Goal: Task Accomplishment & Management: Manage account settings

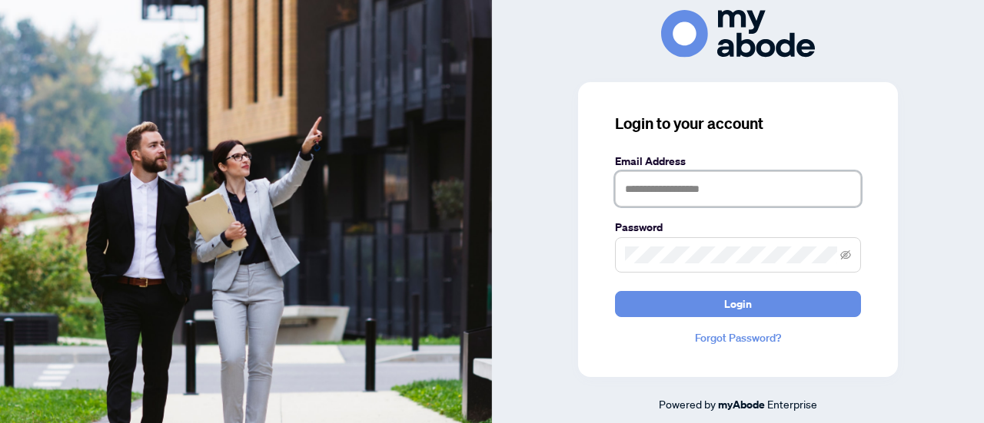
click at [659, 186] on input "text" at bounding box center [738, 188] width 246 height 35
type input "**********"
click at [615, 291] on button "Login" at bounding box center [738, 304] width 246 height 26
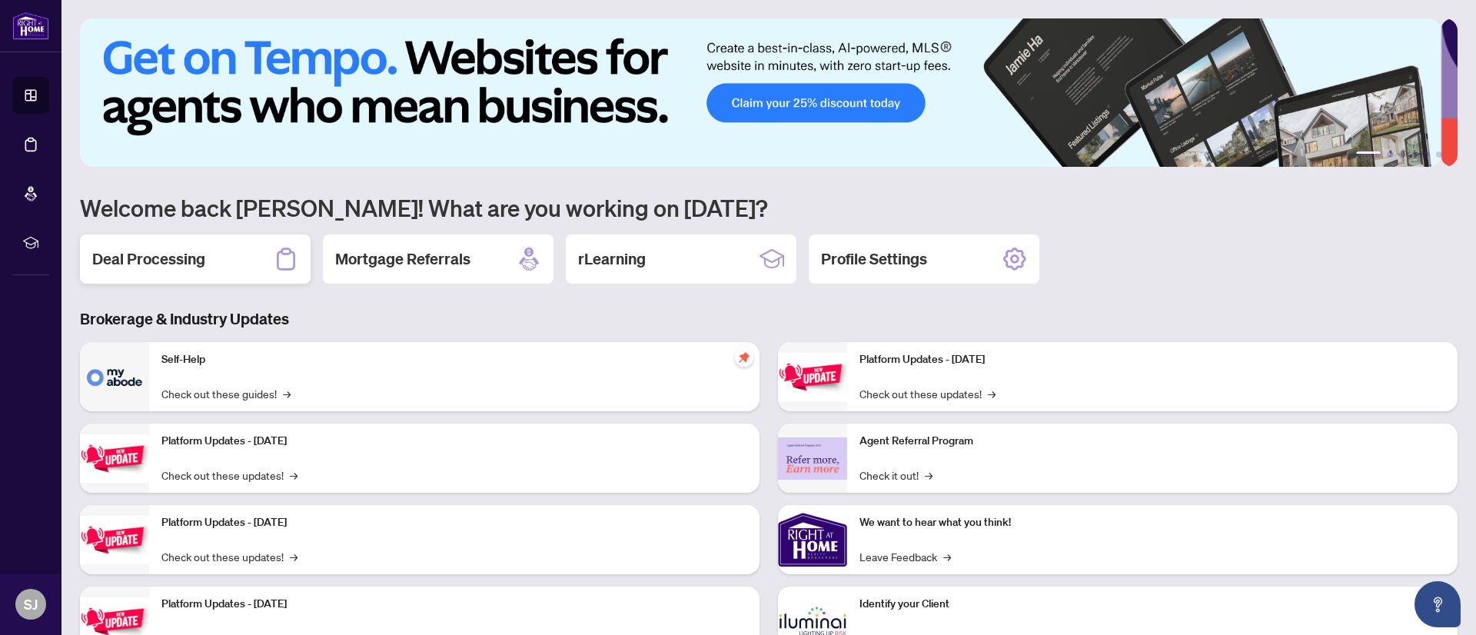
click at [178, 273] on div "Deal Processing" at bounding box center [195, 258] width 231 height 49
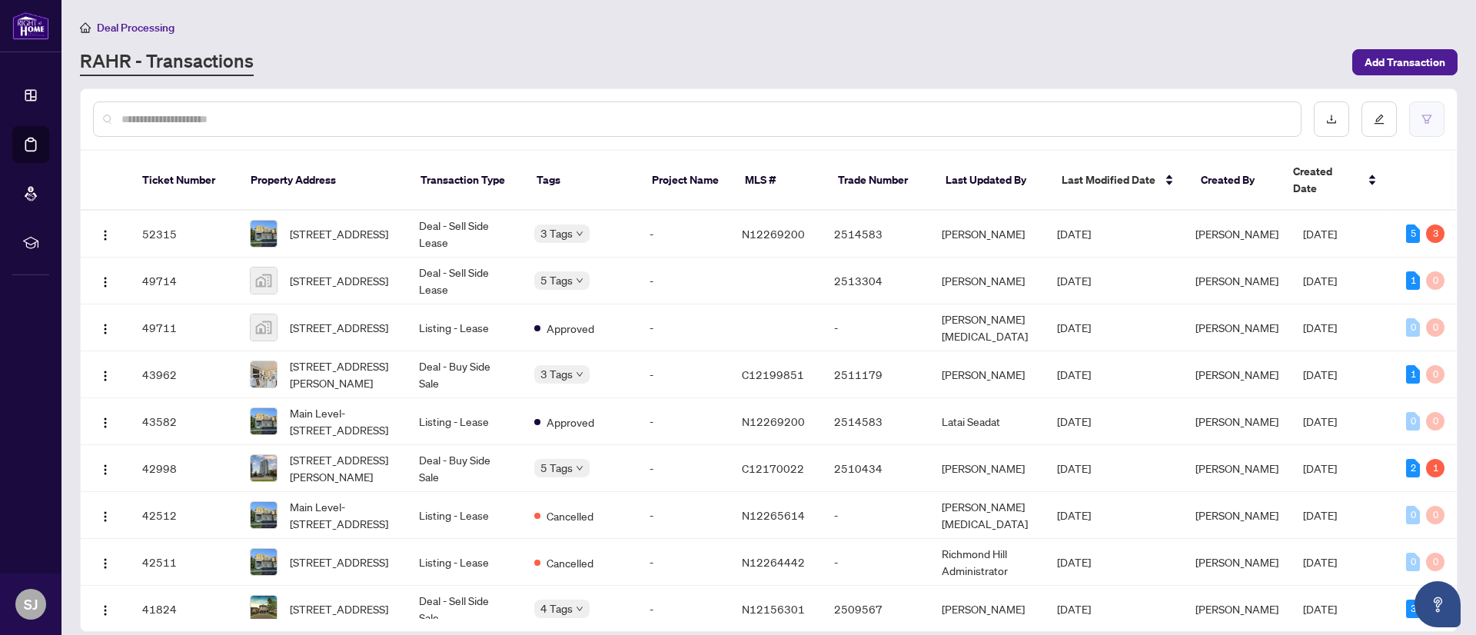
click at [1419, 121] on button "button" at bounding box center [1426, 118] width 35 height 35
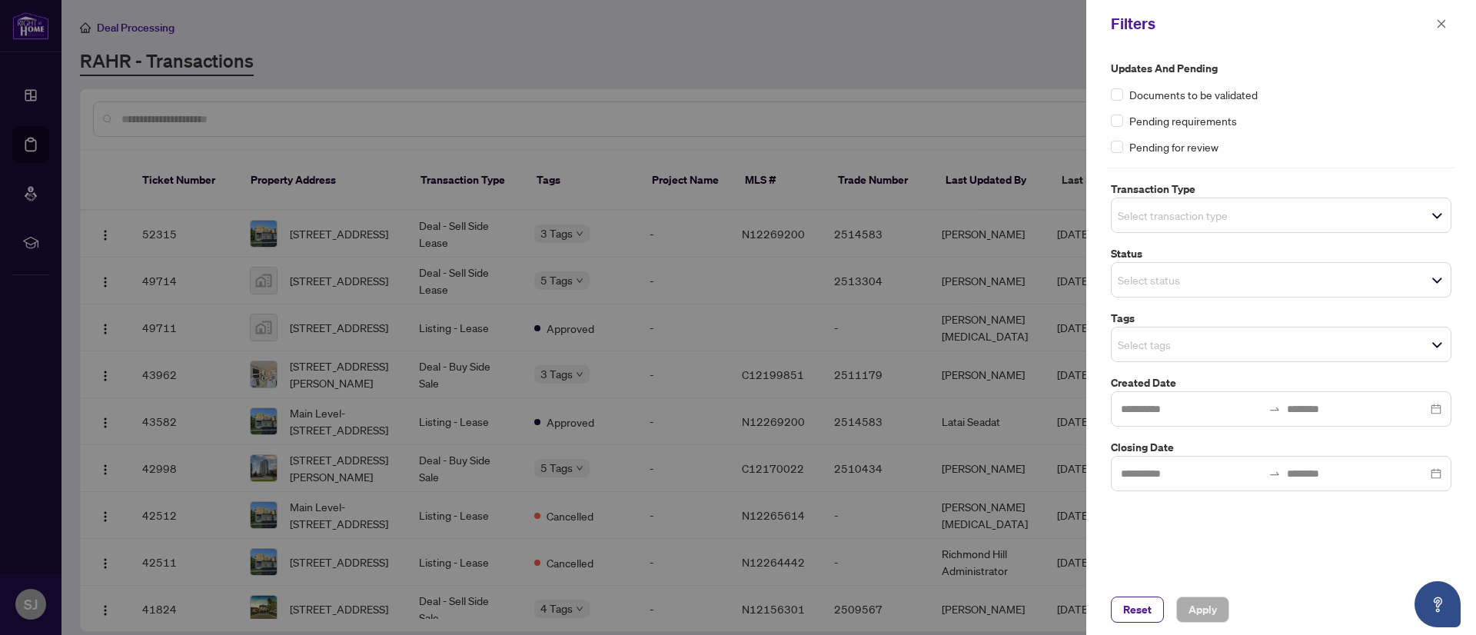
click at [1164, 121] on span "Pending requirements" at bounding box center [1183, 120] width 108 height 17
click at [1124, 121] on div "Pending requirements" at bounding box center [1281, 120] width 340 height 17
click at [1201, 619] on span "Apply" at bounding box center [1202, 609] width 28 height 25
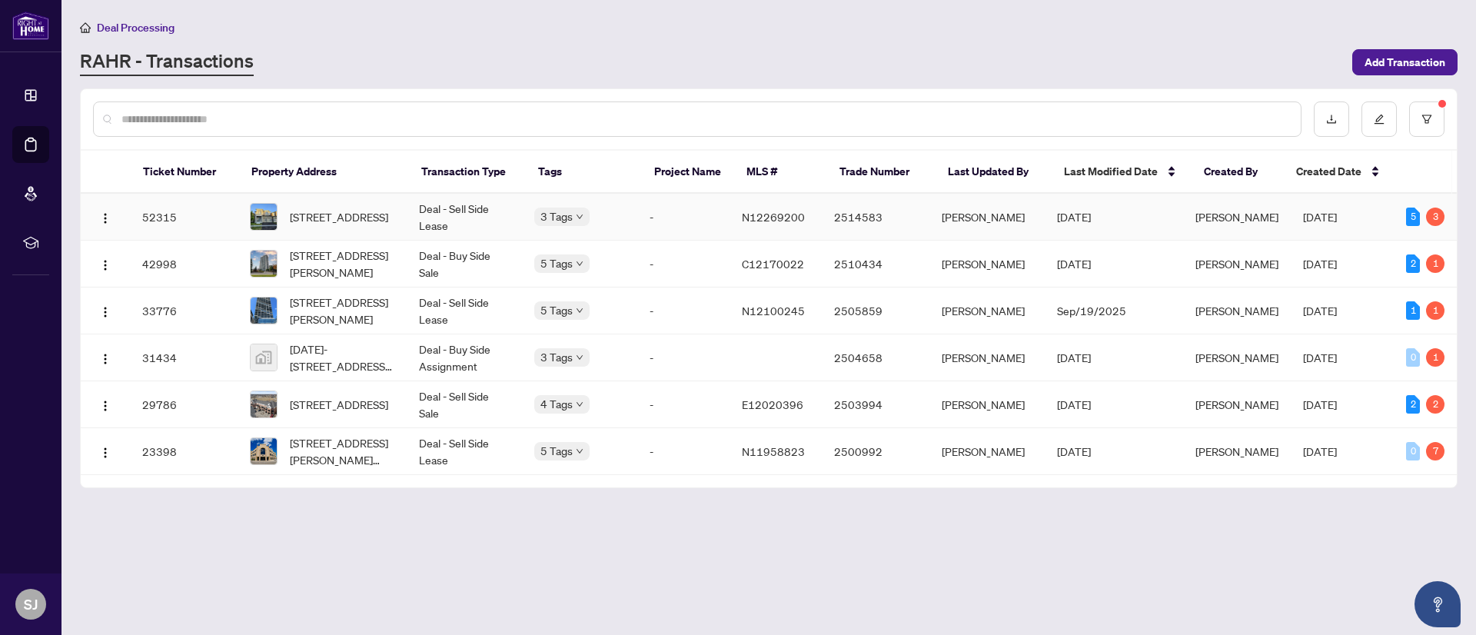
click at [699, 218] on td "-" at bounding box center [683, 217] width 92 height 47
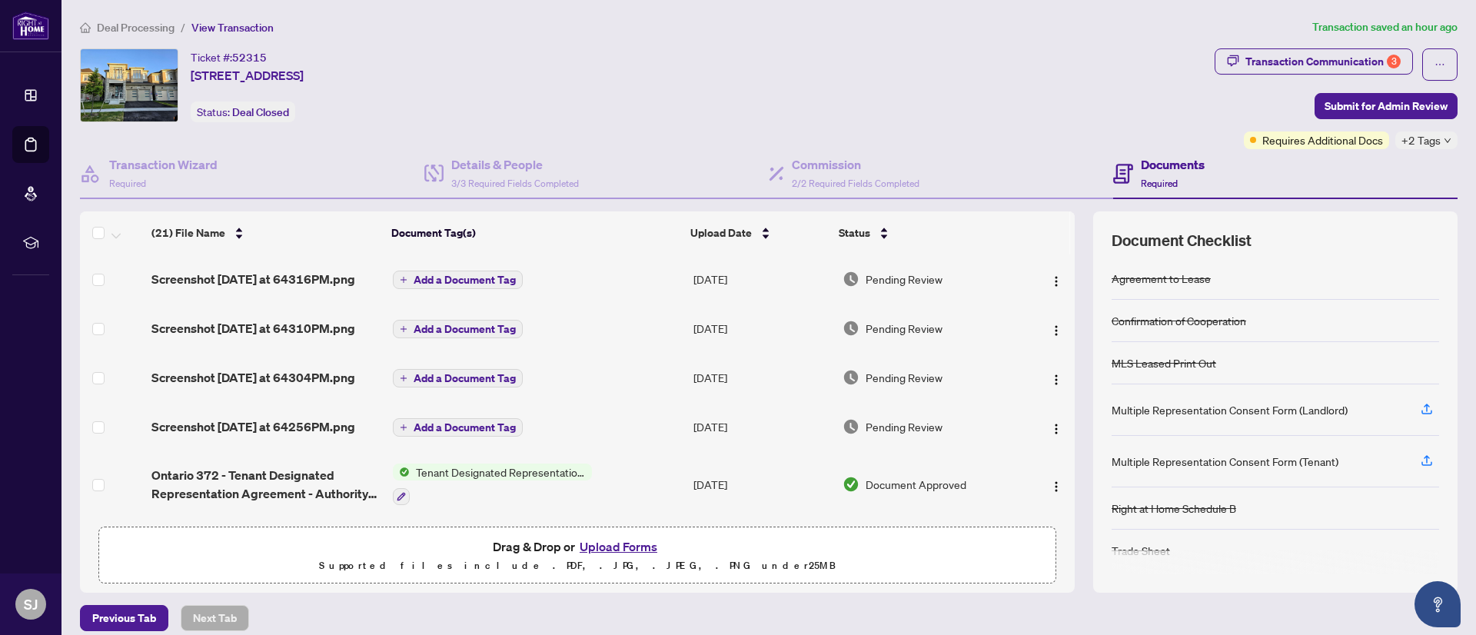
click at [616, 550] on button "Upload Forms" at bounding box center [618, 546] width 87 height 20
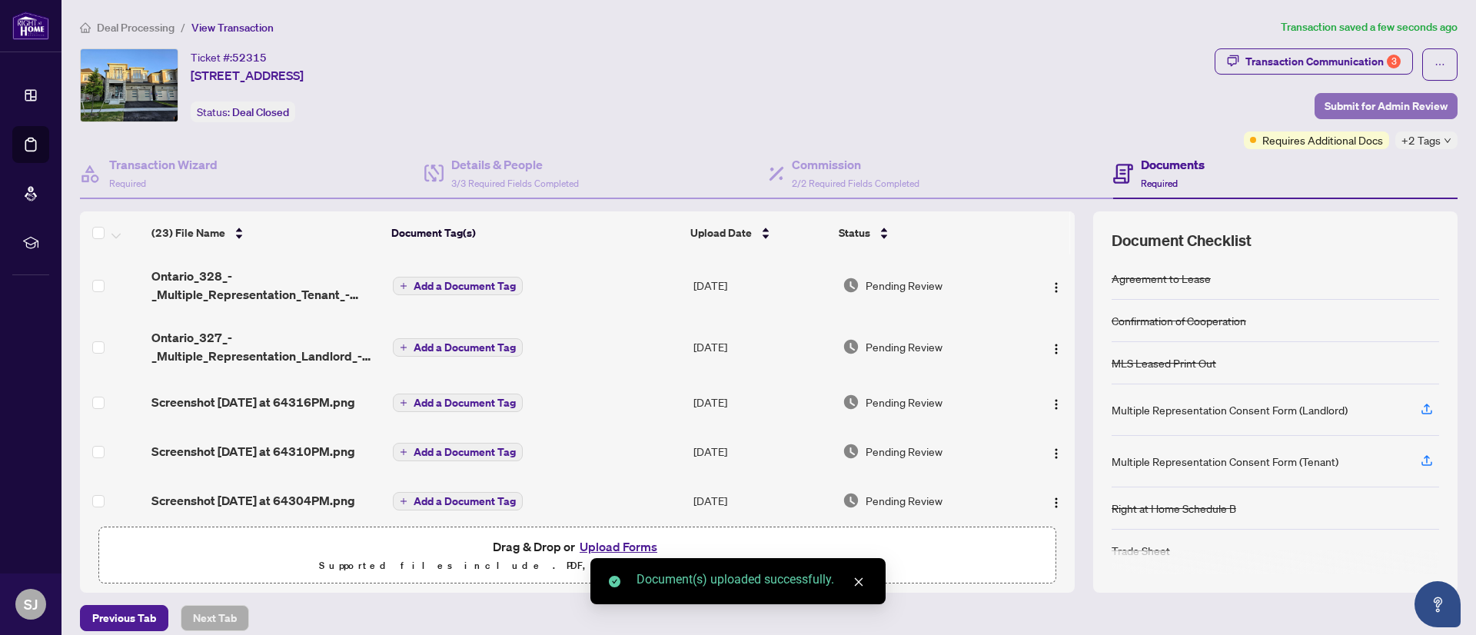
click at [1371, 108] on span "Submit for Admin Review" at bounding box center [1385, 106] width 123 height 25
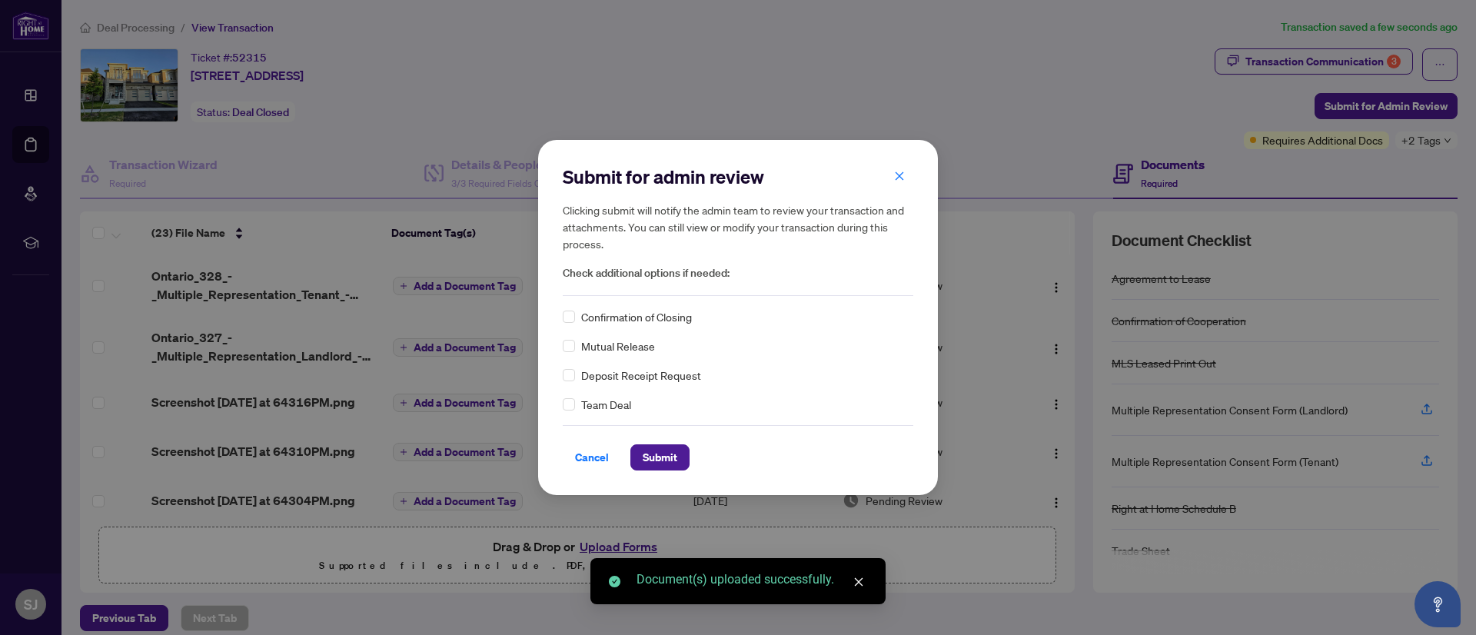
click at [630, 321] on span "Confirmation of Closing" at bounding box center [636, 316] width 111 height 17
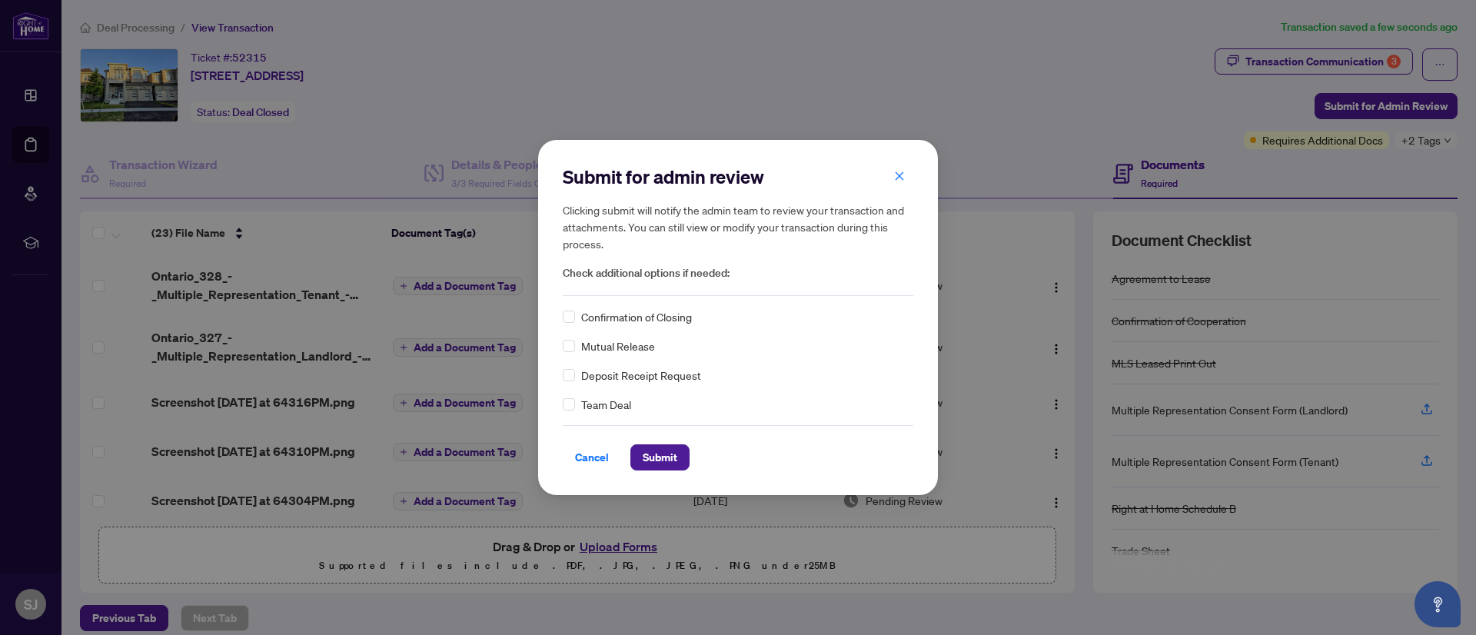
click at [560, 316] on div "Submit for admin review Clicking submit will notify the admin team to review yo…" at bounding box center [738, 317] width 400 height 354
click at [652, 455] on span "Submit" at bounding box center [660, 457] width 35 height 25
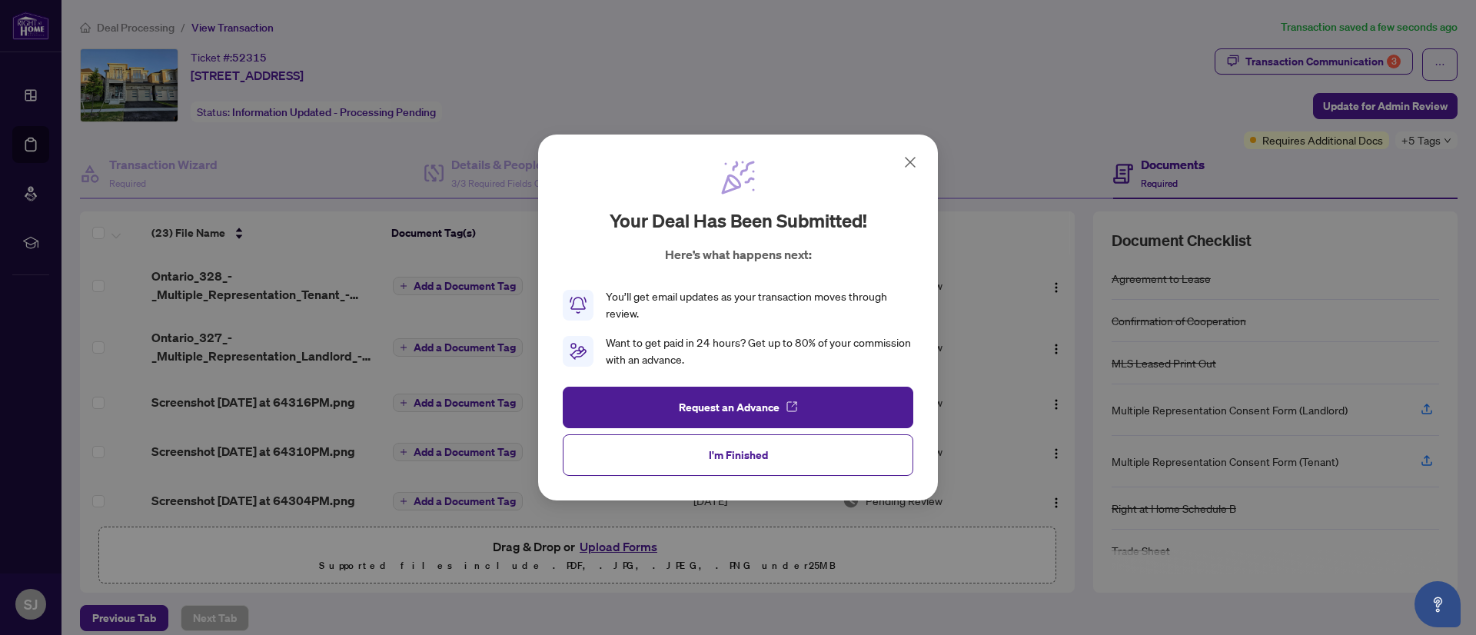
click at [915, 154] on icon at bounding box center [910, 162] width 18 height 18
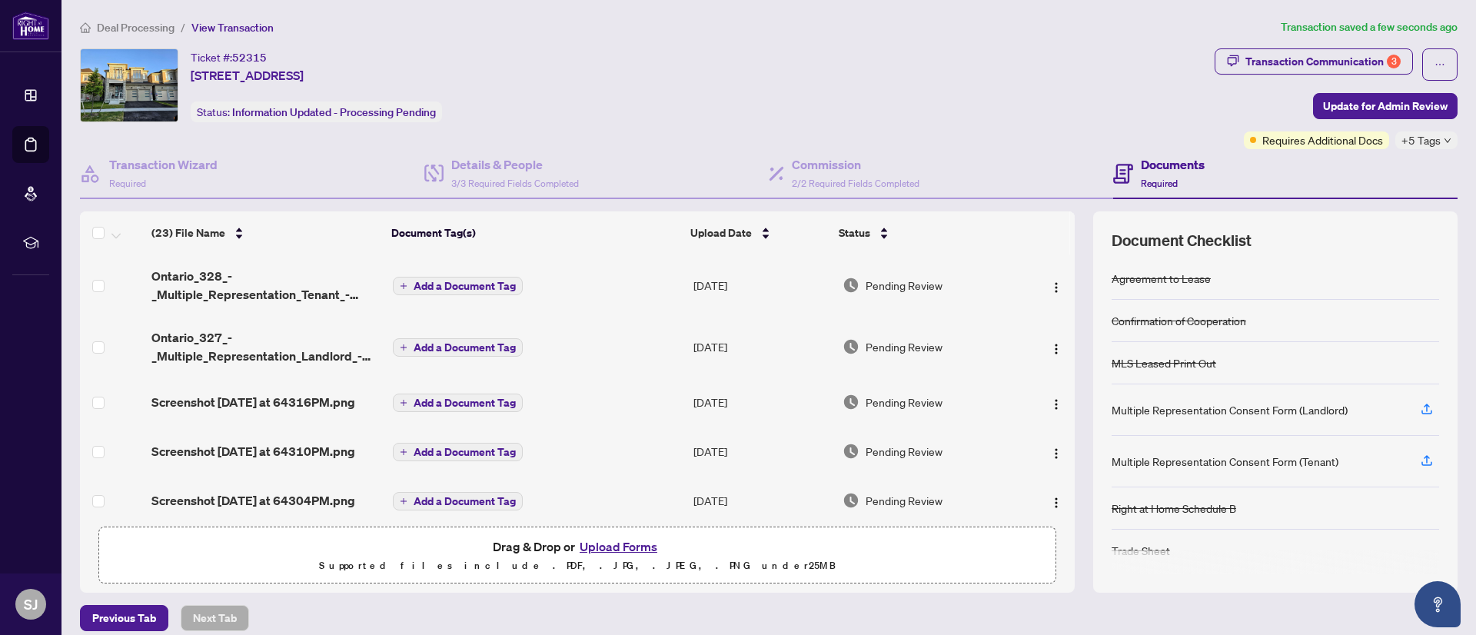
click at [132, 20] on li "Deal Processing" at bounding box center [127, 27] width 95 height 18
click at [131, 25] on span "Deal Processing" at bounding box center [136, 28] width 78 height 14
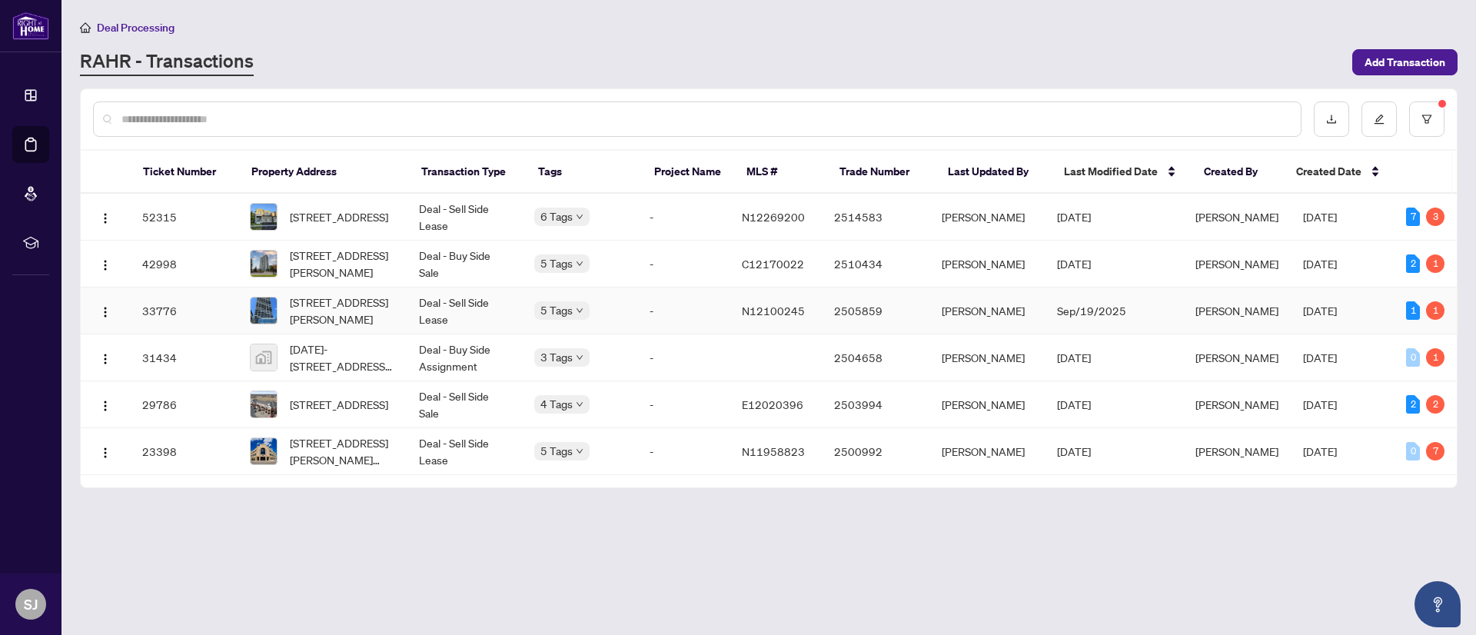
click at [772, 321] on td "N12100245" at bounding box center [775, 310] width 92 height 47
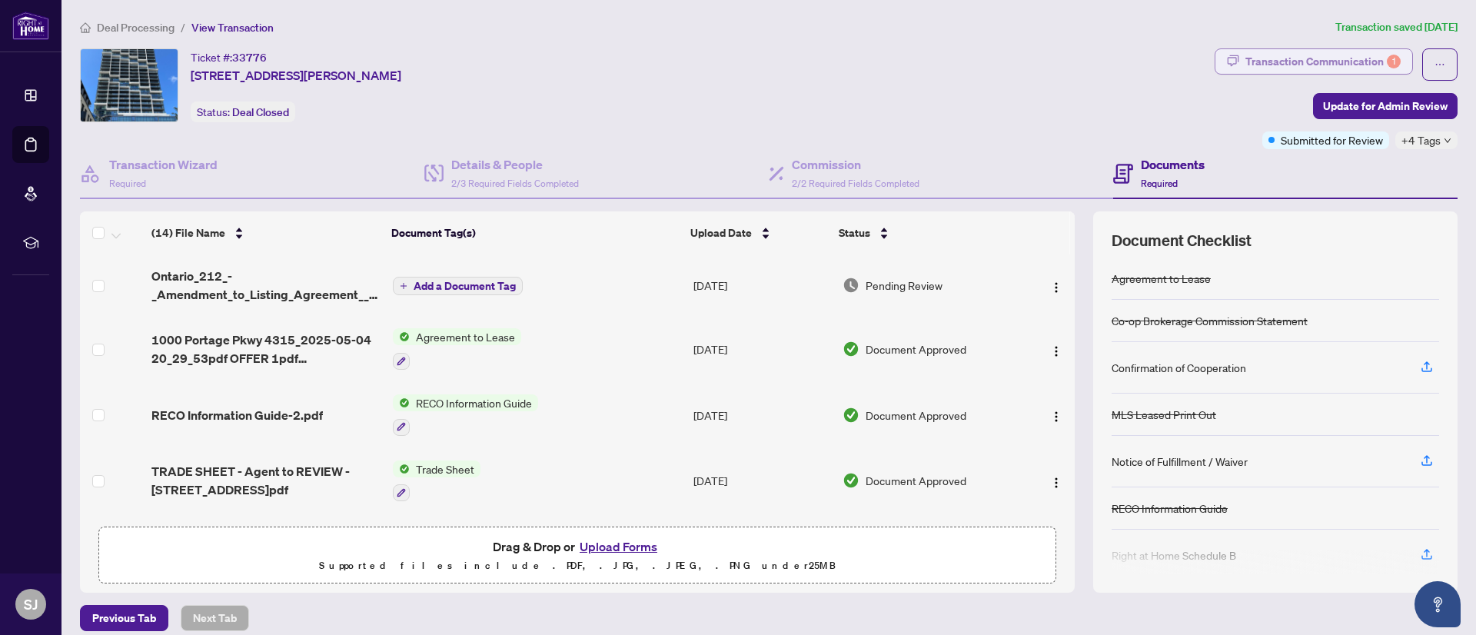
click at [1334, 52] on div "Transaction Communication 1" at bounding box center [1322, 61] width 155 height 25
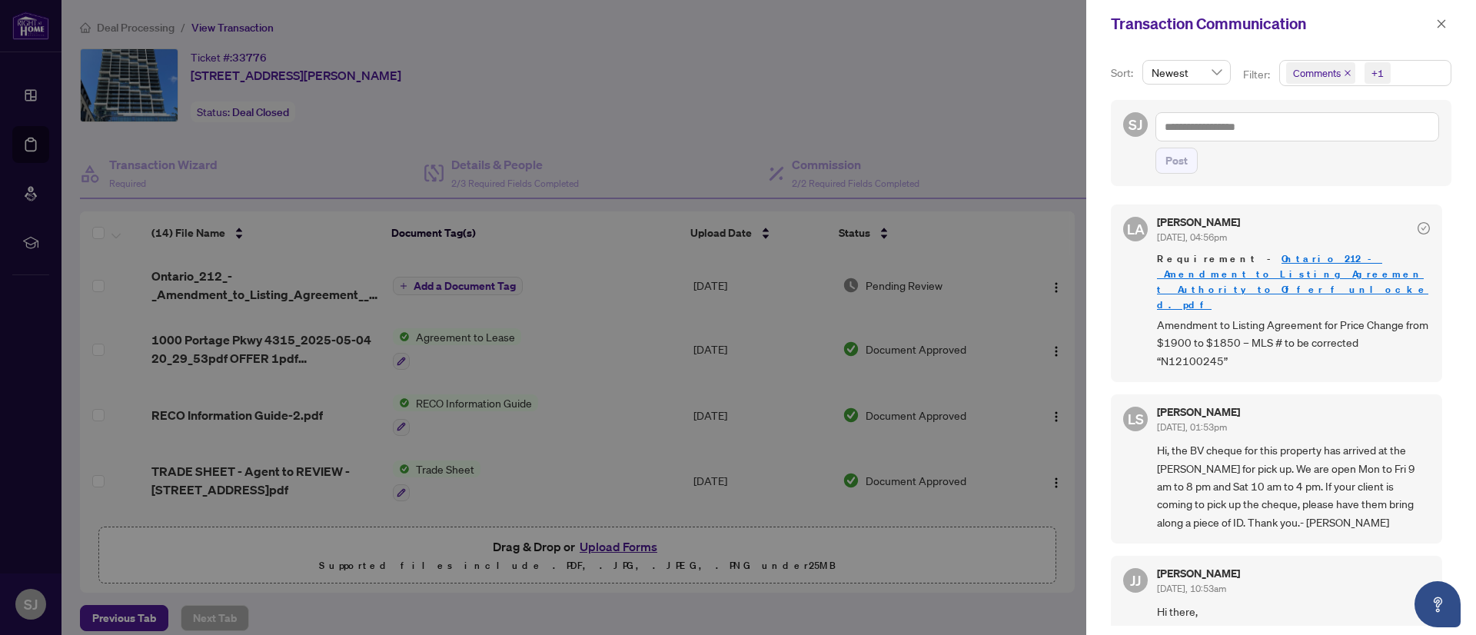
click at [1431, 12] on div "Transaction Communication" at bounding box center [1271, 23] width 321 height 23
click at [1437, 15] on span "button" at bounding box center [1441, 24] width 11 height 25
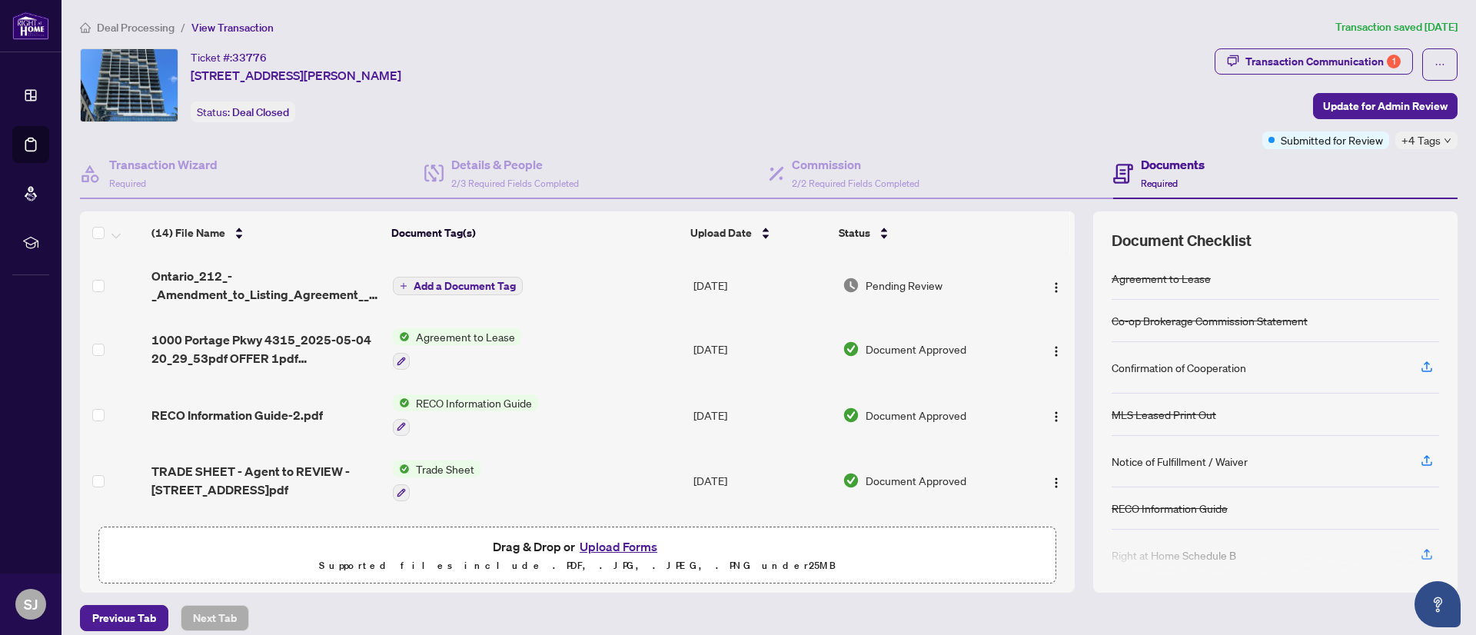
click at [130, 32] on span "Deal Processing" at bounding box center [136, 28] width 78 height 14
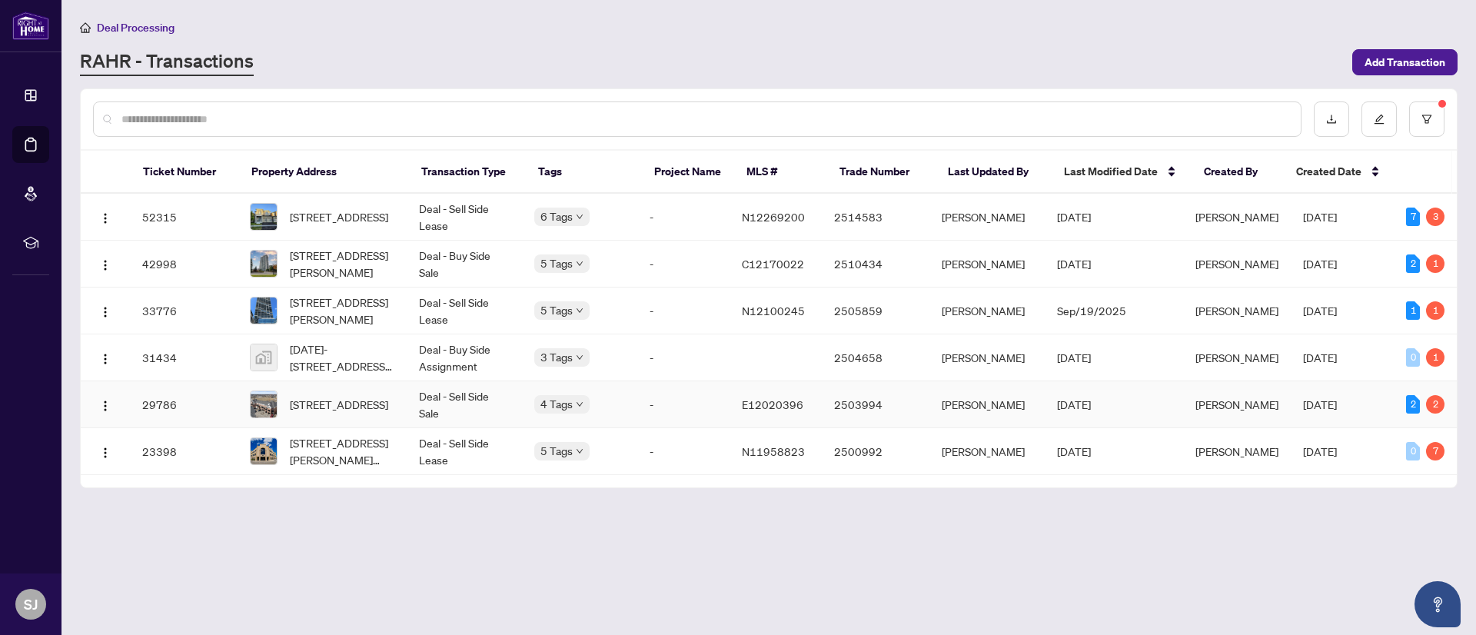
click at [669, 390] on td "-" at bounding box center [683, 404] width 92 height 47
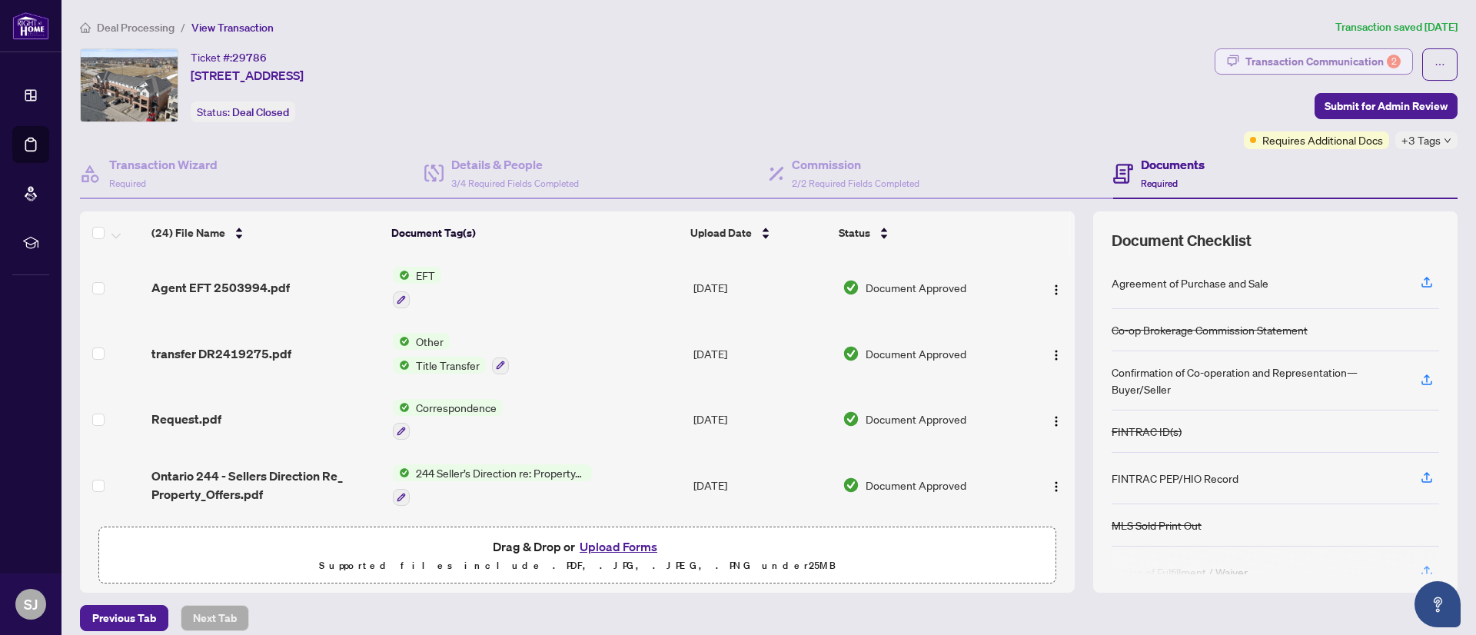
click at [1279, 55] on div "Transaction Communication 2" at bounding box center [1322, 61] width 155 height 25
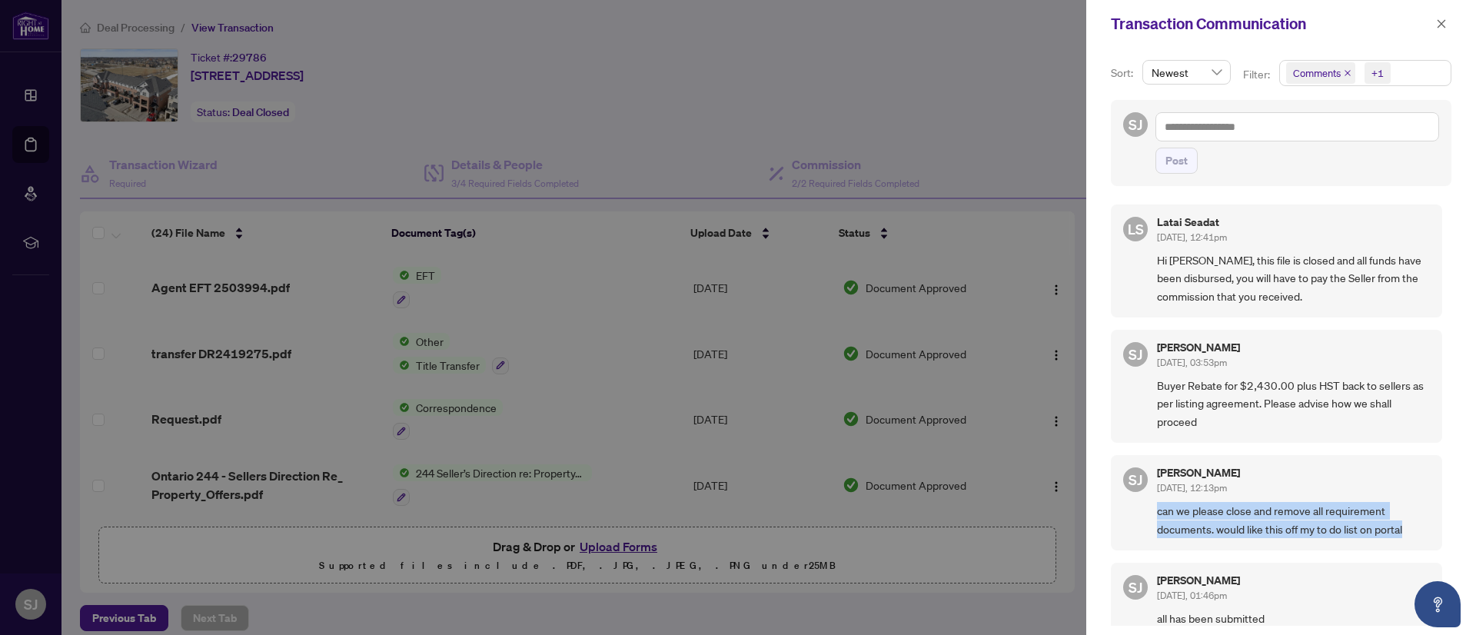
drag, startPoint x: 1413, startPoint y: 524, endPoint x: 1138, endPoint y: 512, distance: 274.7
click at [1138, 512] on div "SJ Sarfraz Juma Aug/11/2025, 12:13pm can we please close and remove all require…" at bounding box center [1276, 502] width 331 height 95
copy span "can we please close and remove all requirement documents. would like this off m…"
click at [1184, 118] on textarea at bounding box center [1297, 126] width 284 height 29
paste textarea "**********"
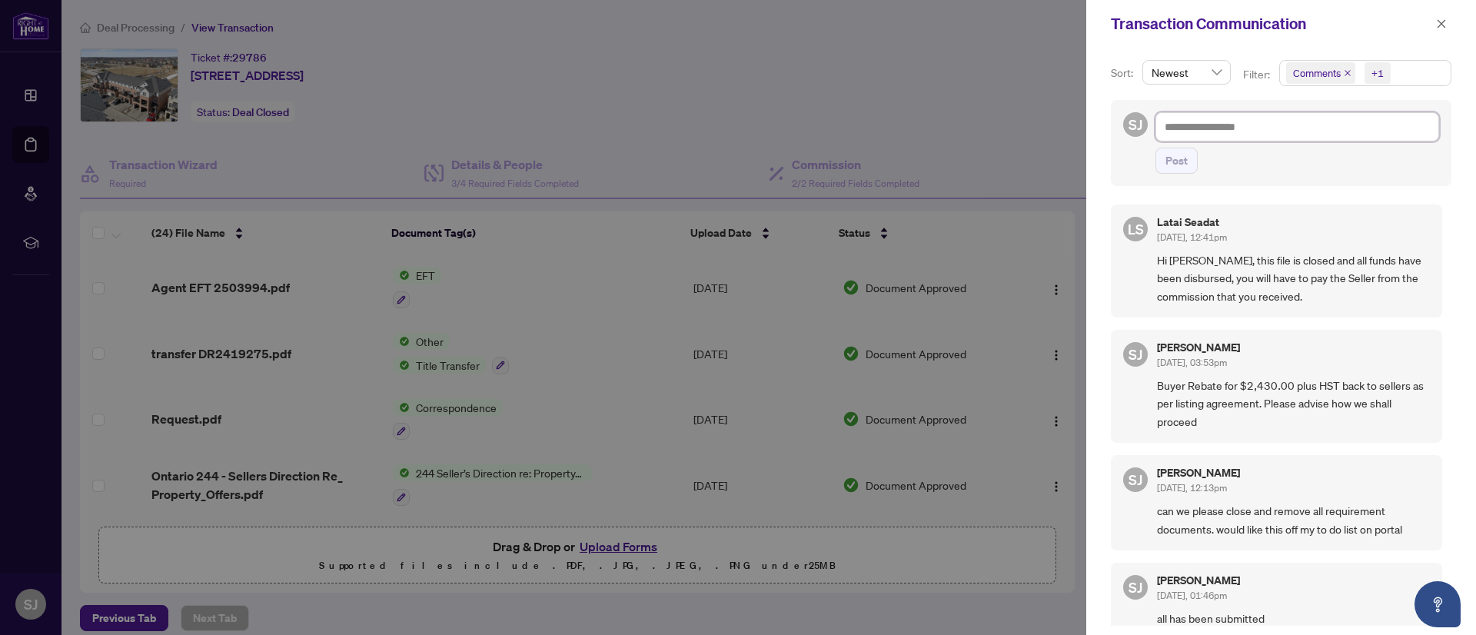
type textarea "**********"
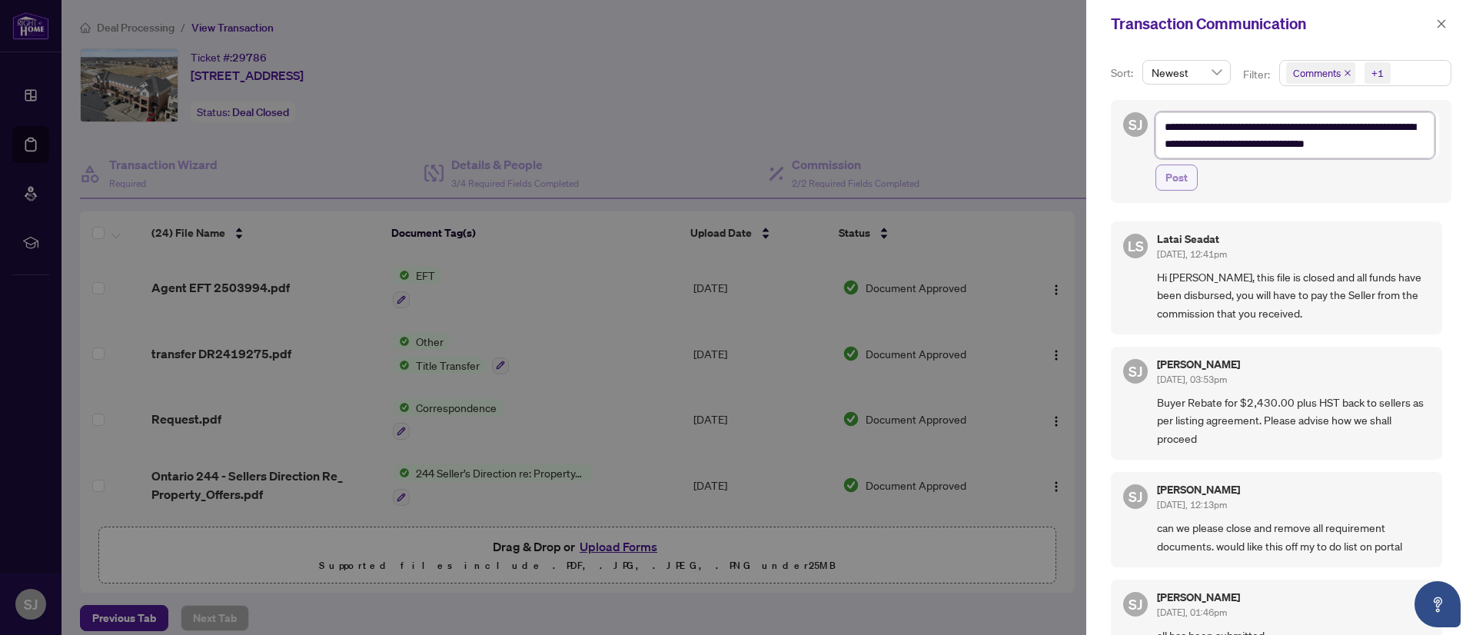
type textarea "**********"
click at [1184, 179] on span "Post" at bounding box center [1176, 177] width 22 height 25
type textarea "**********"
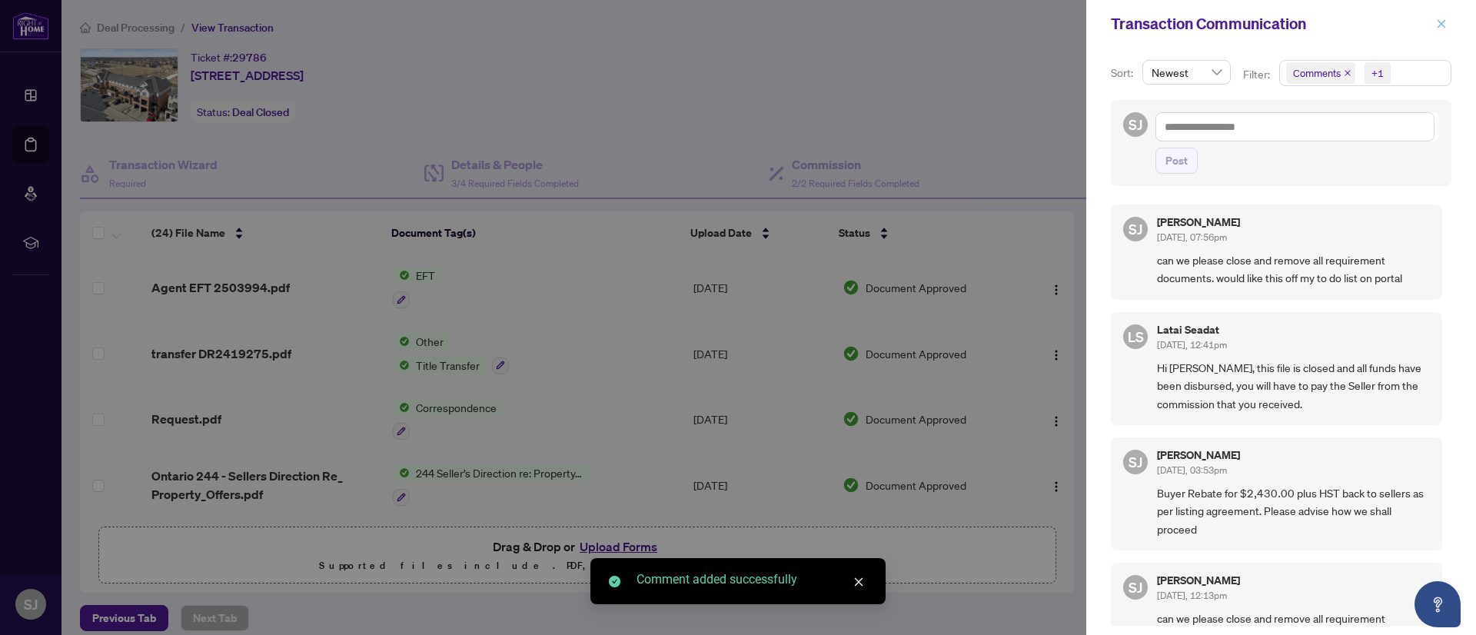
click at [1443, 24] on icon "close" at bounding box center [1441, 23] width 11 height 11
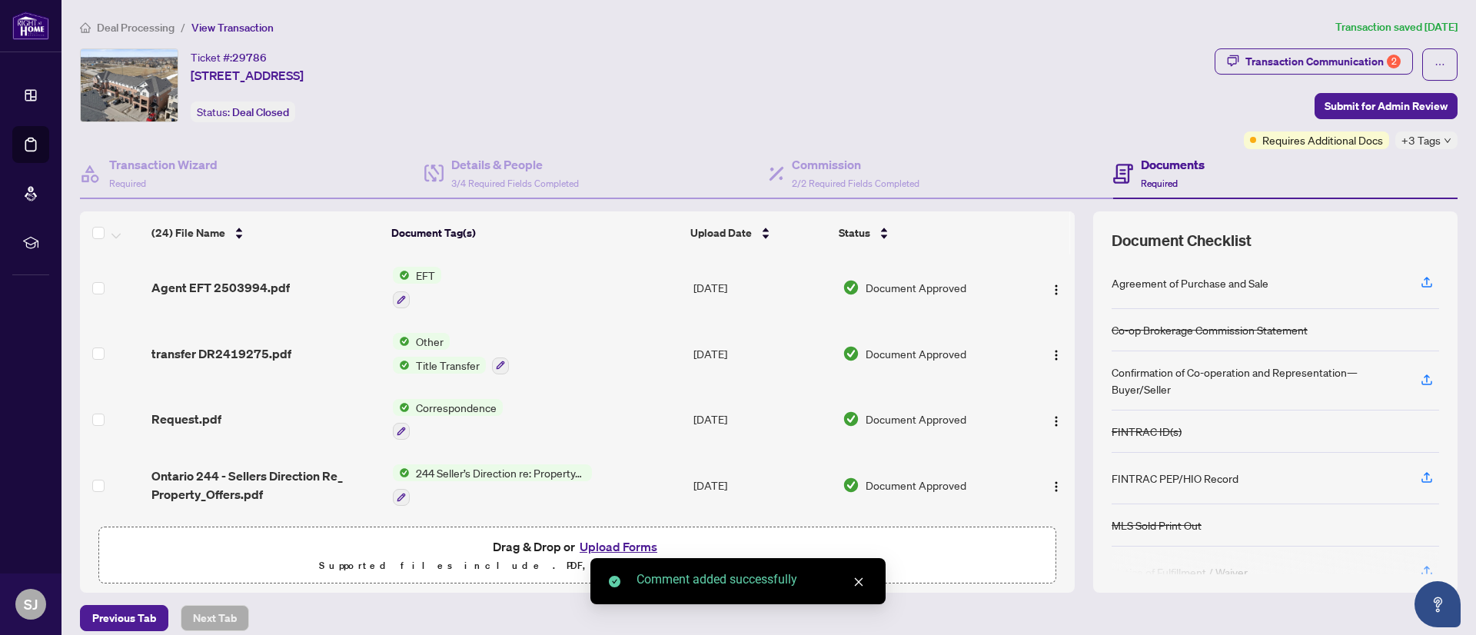
click at [135, 28] on span "Deal Processing" at bounding box center [136, 28] width 78 height 14
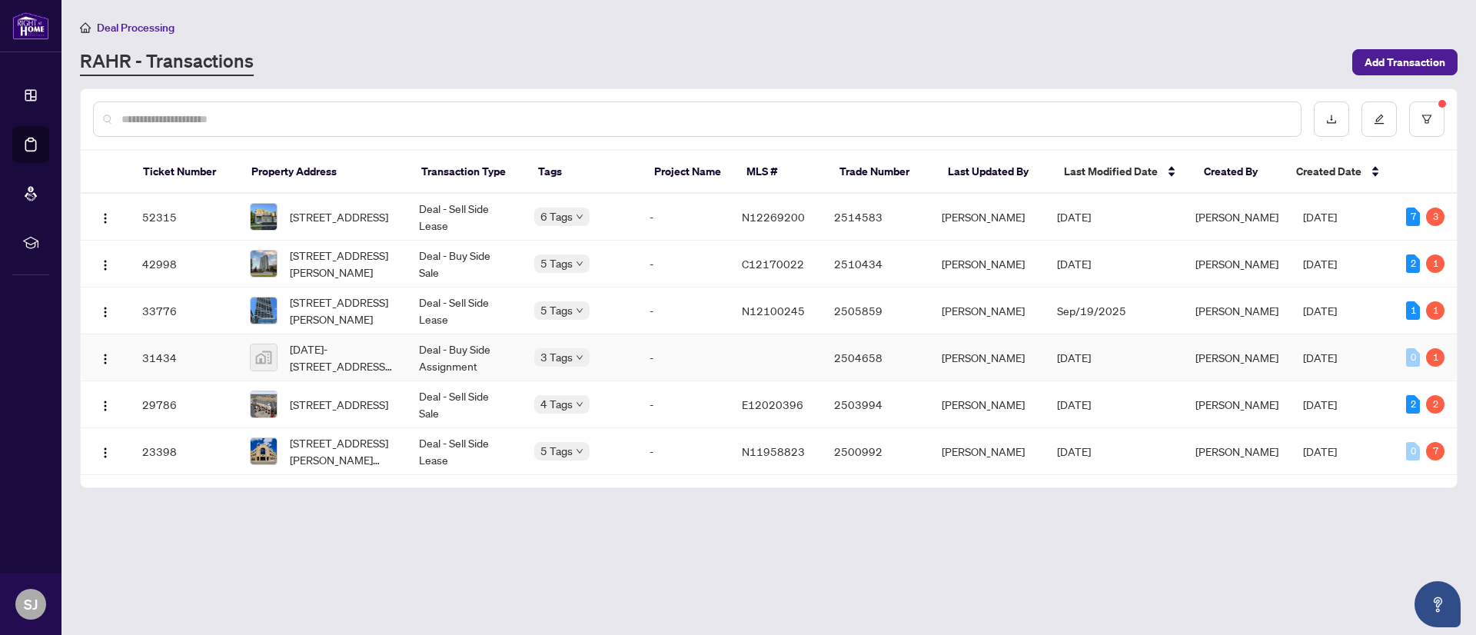
click at [645, 359] on td "-" at bounding box center [683, 357] width 92 height 47
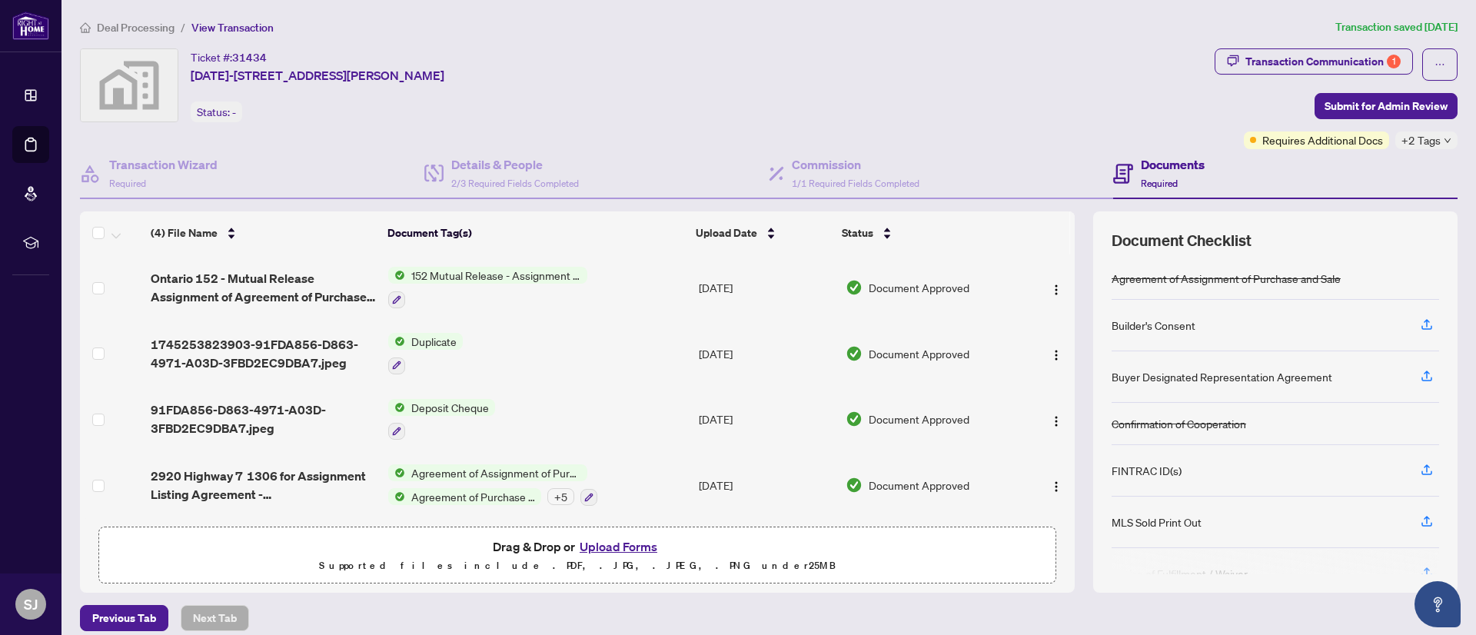
click at [134, 30] on span "Deal Processing" at bounding box center [136, 28] width 78 height 14
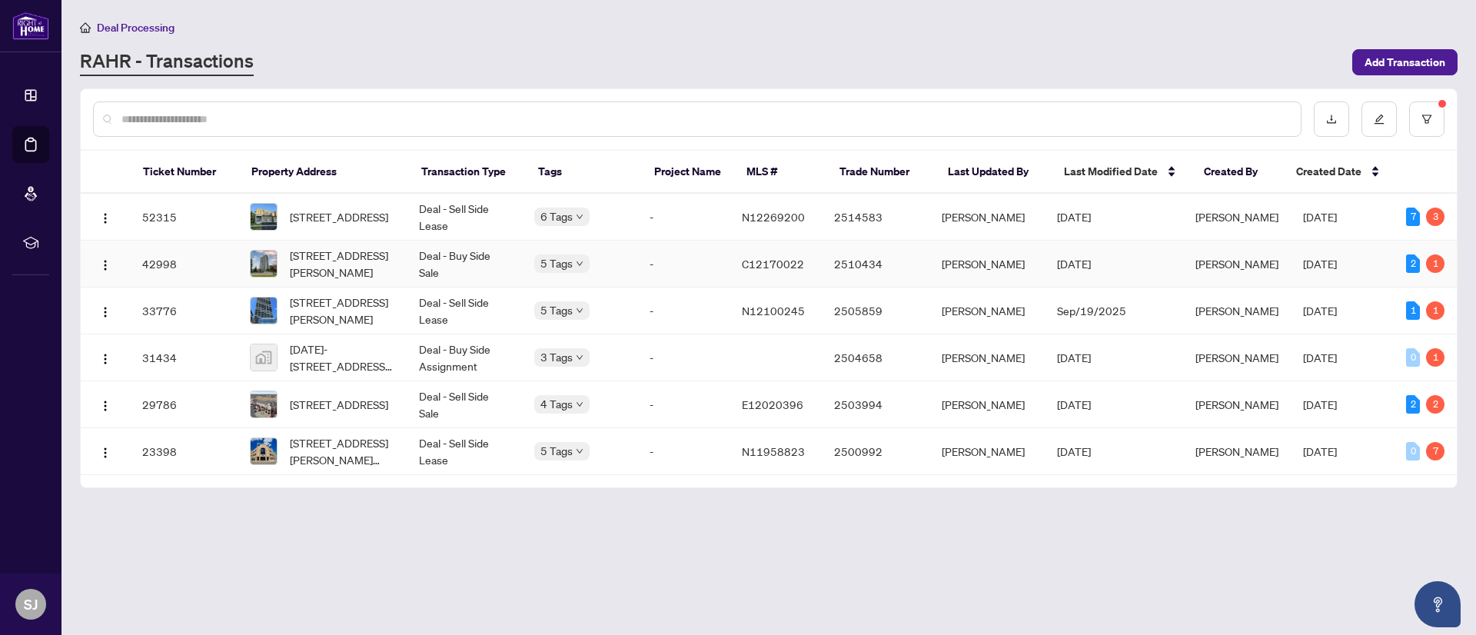
click at [709, 257] on td "-" at bounding box center [683, 264] width 92 height 47
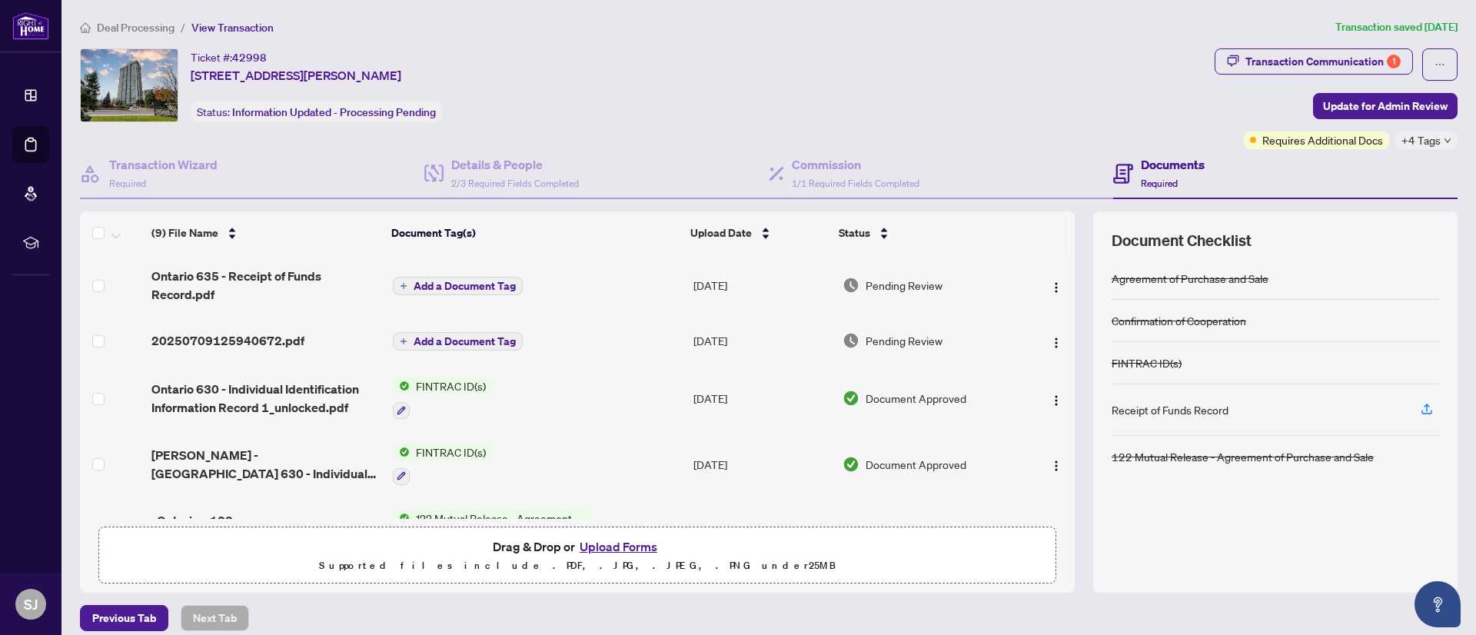
click at [121, 22] on span "Deal Processing" at bounding box center [136, 28] width 78 height 14
